Goal: Navigation & Orientation: Find specific page/section

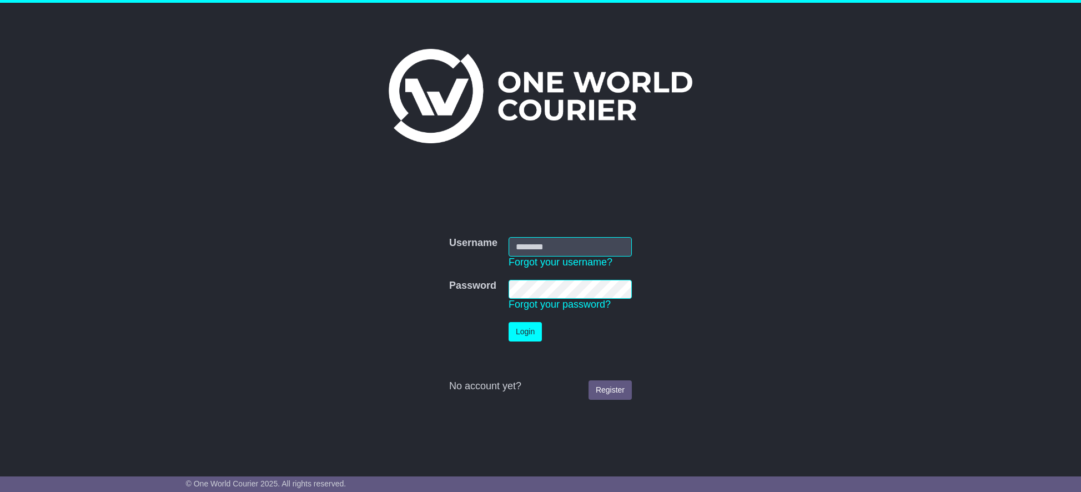
type input "**********"
click at [525, 330] on button "Login" at bounding box center [525, 331] width 33 height 19
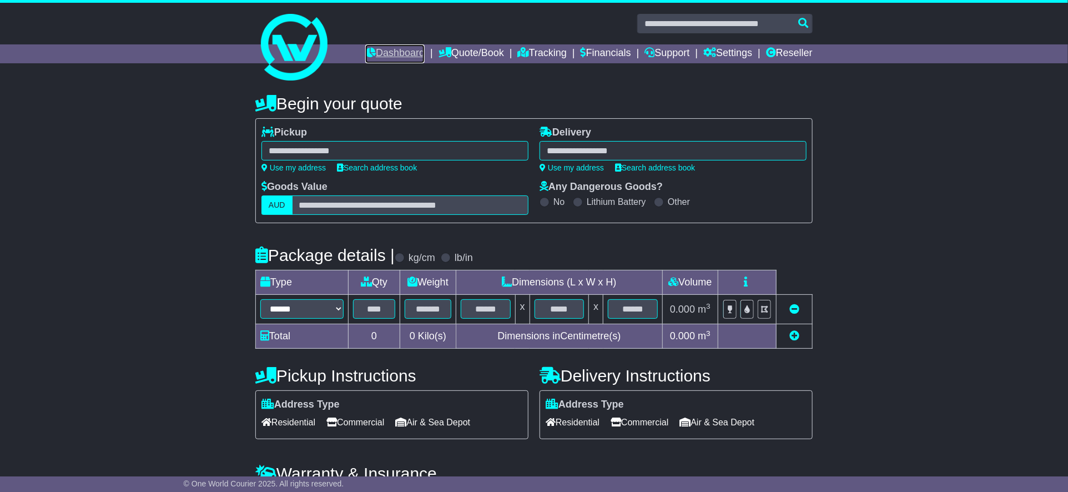
click at [388, 51] on link "Dashboard" at bounding box center [394, 53] width 59 height 19
